Goal: Check status: Check status

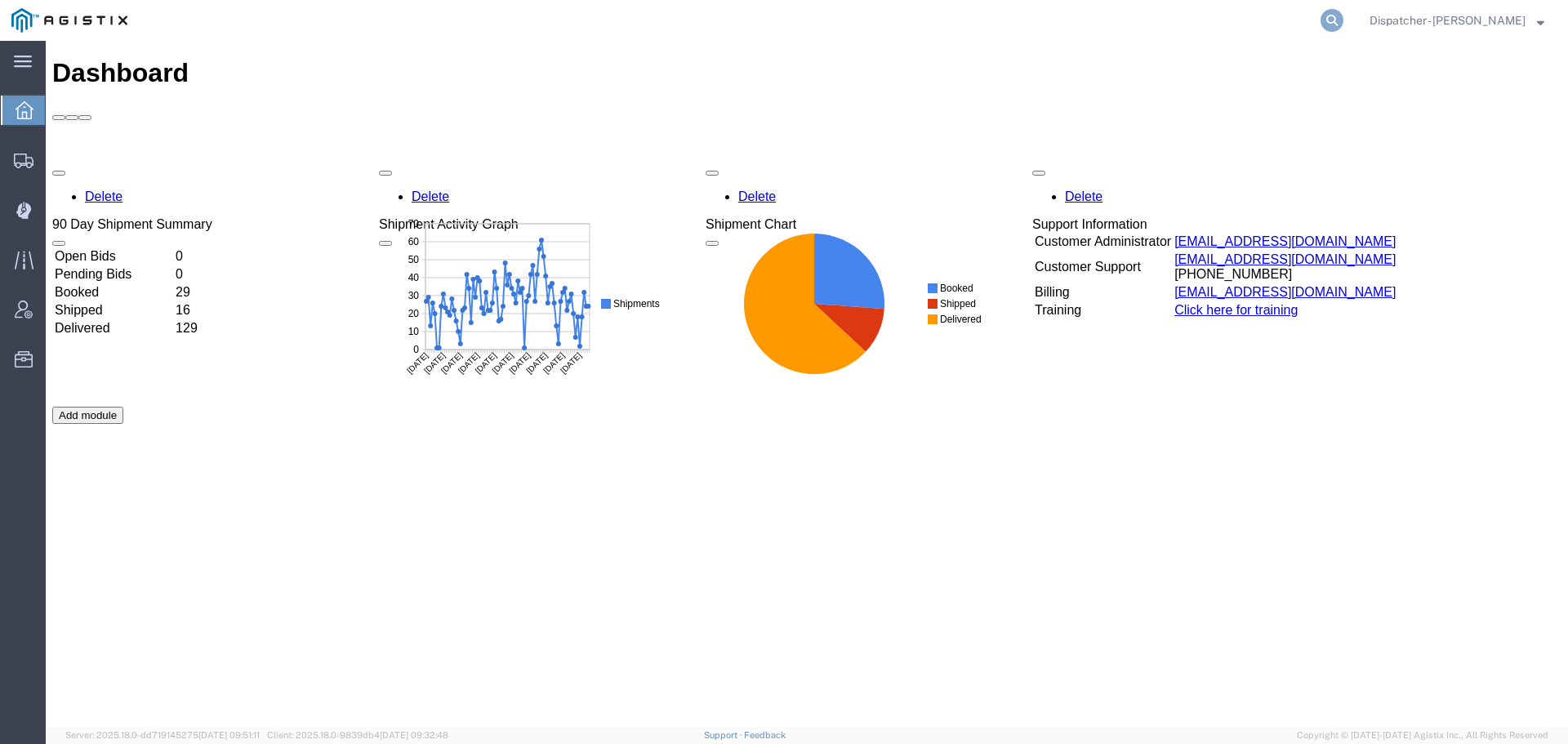
click at [1331, 12] on icon at bounding box center [1332, 21] width 23 height 23
type input "56750790"
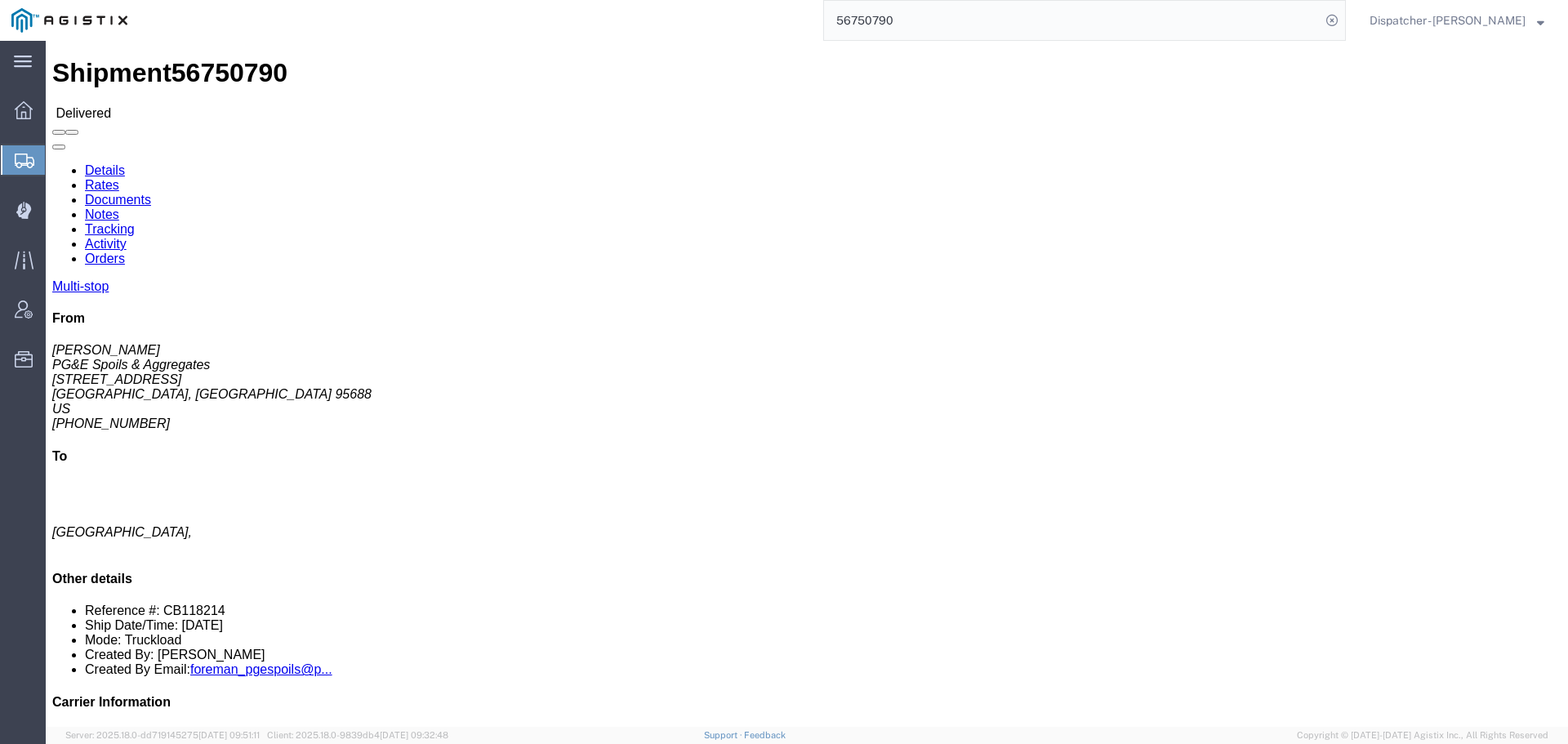
click link "Notes"
